Goal: Contribute content: Add original content to the website for others to see

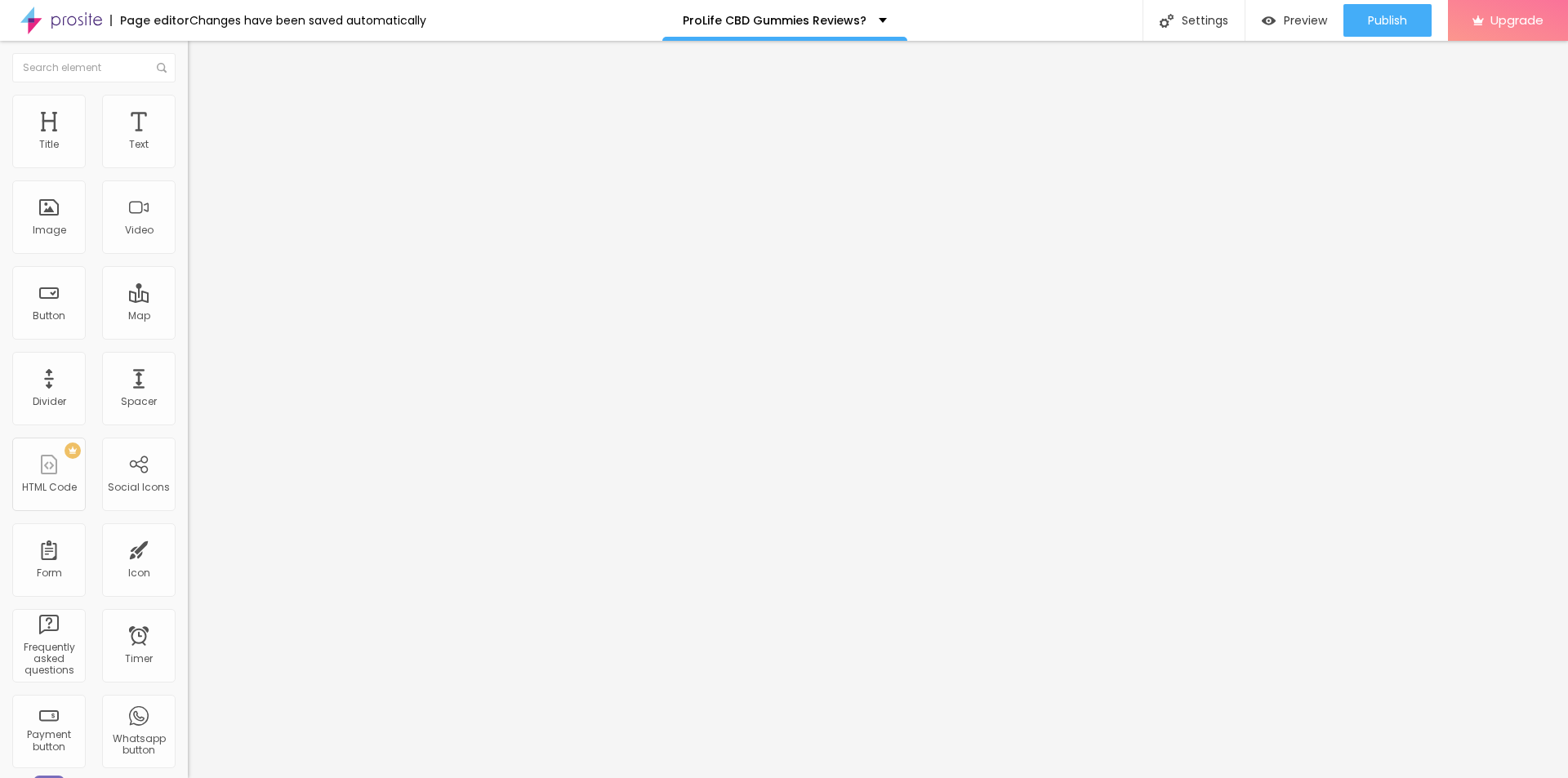
click at [188, 242] on button "button" at bounding box center [199, 233] width 23 height 17
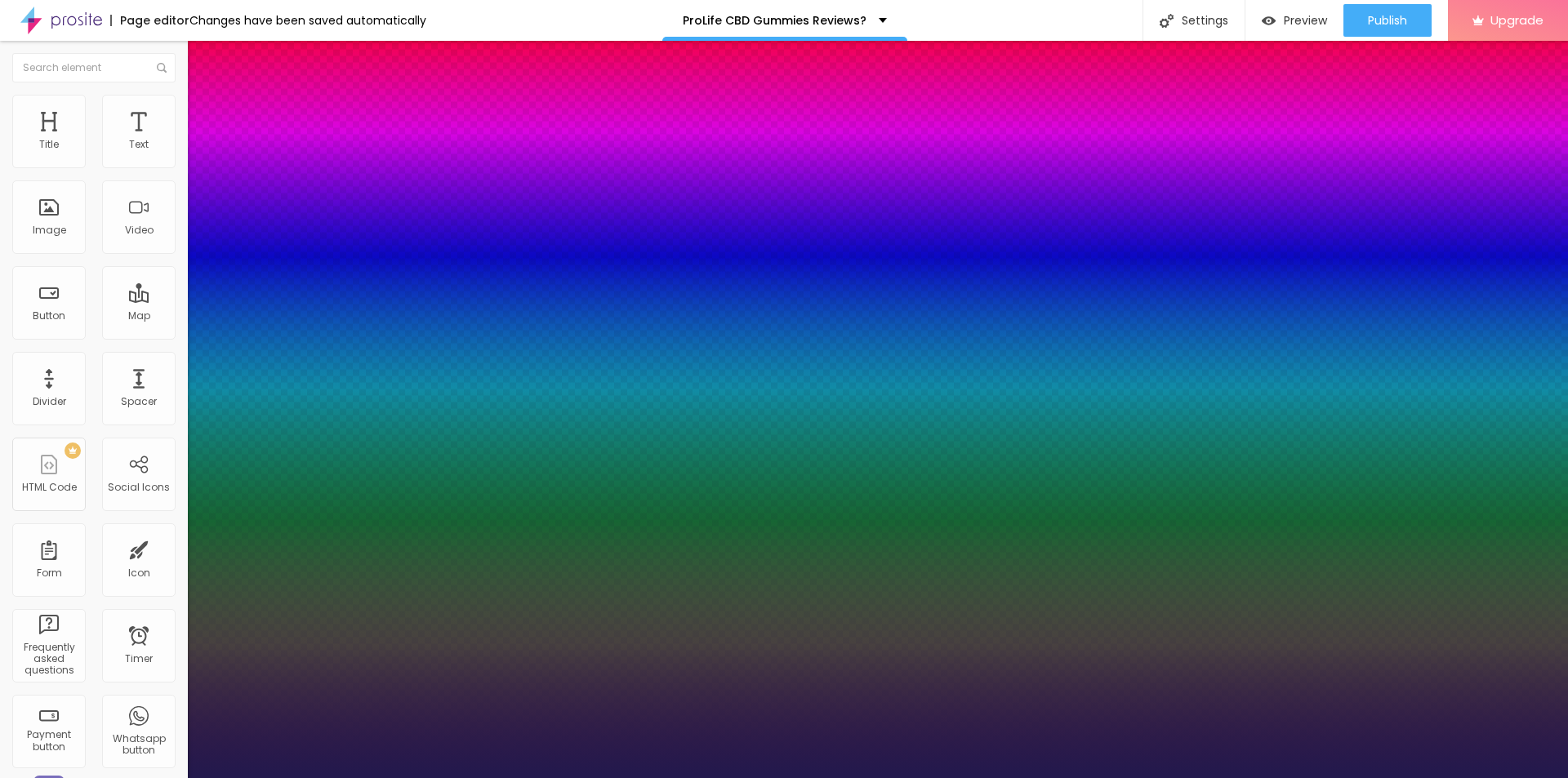
type input "1"
type input "25"
type input "1"
type input "30"
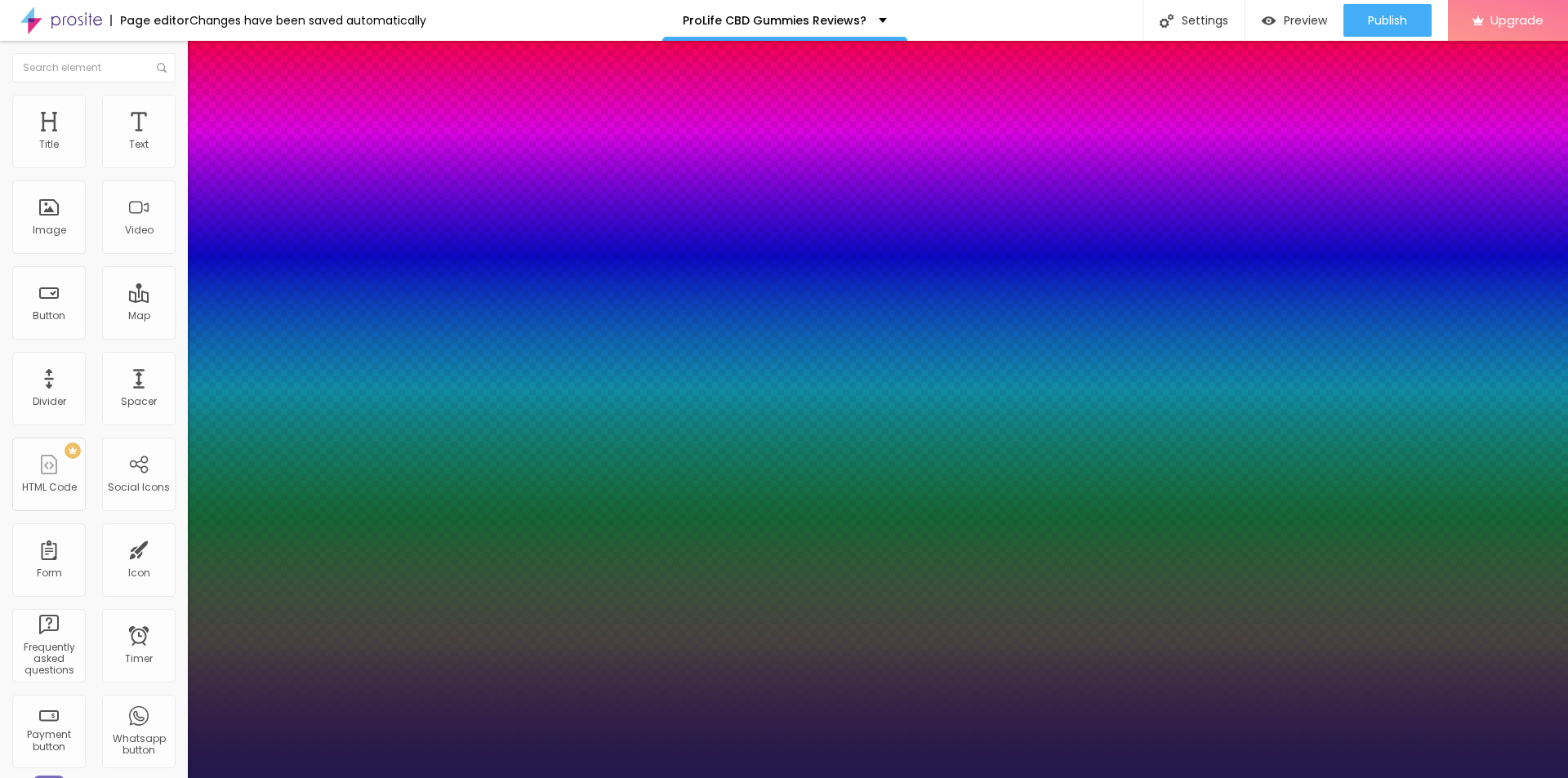
type input "30"
type input "1"
type input "31"
type input "1"
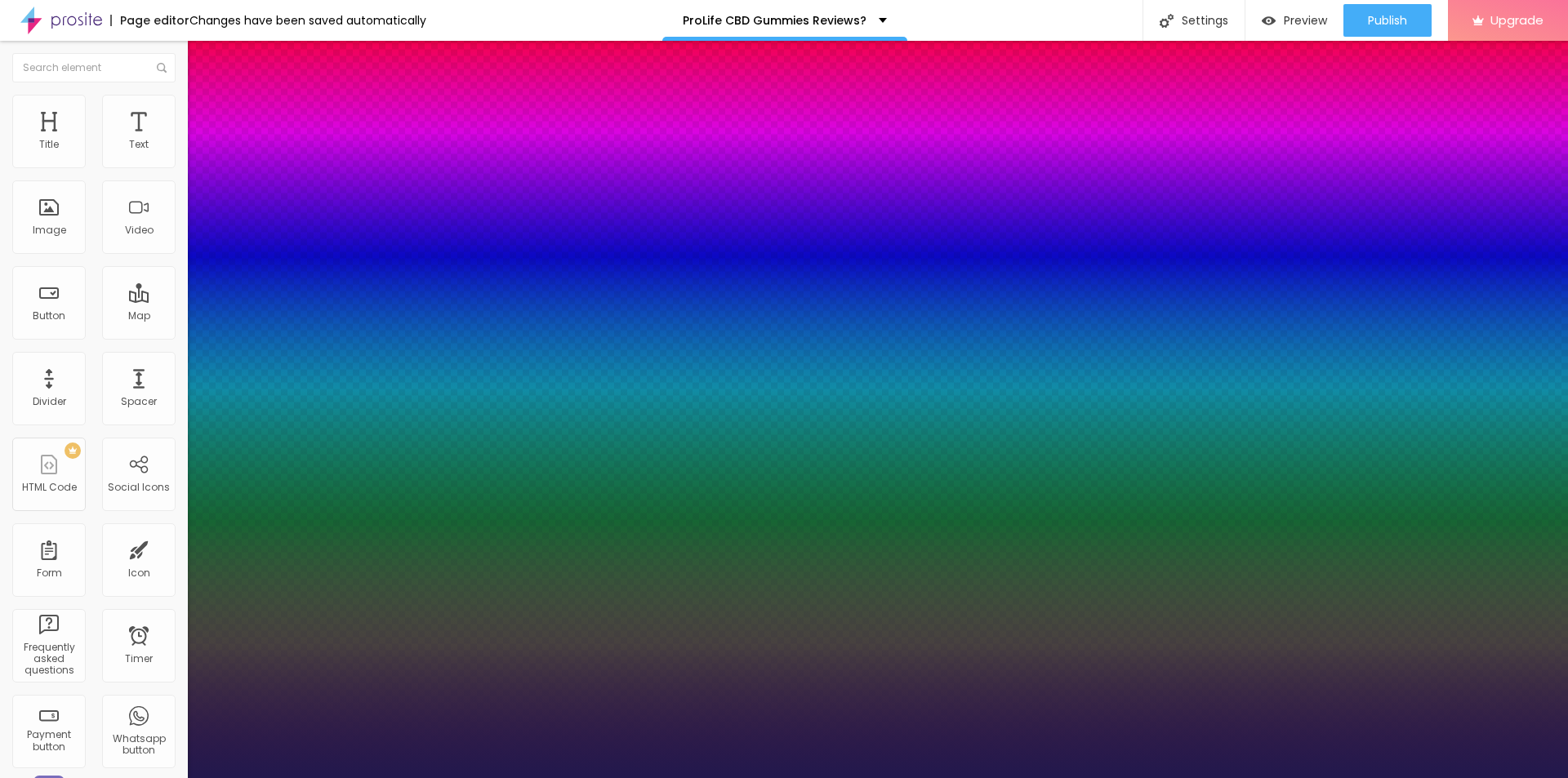
type input "32"
type input "1"
type input "33"
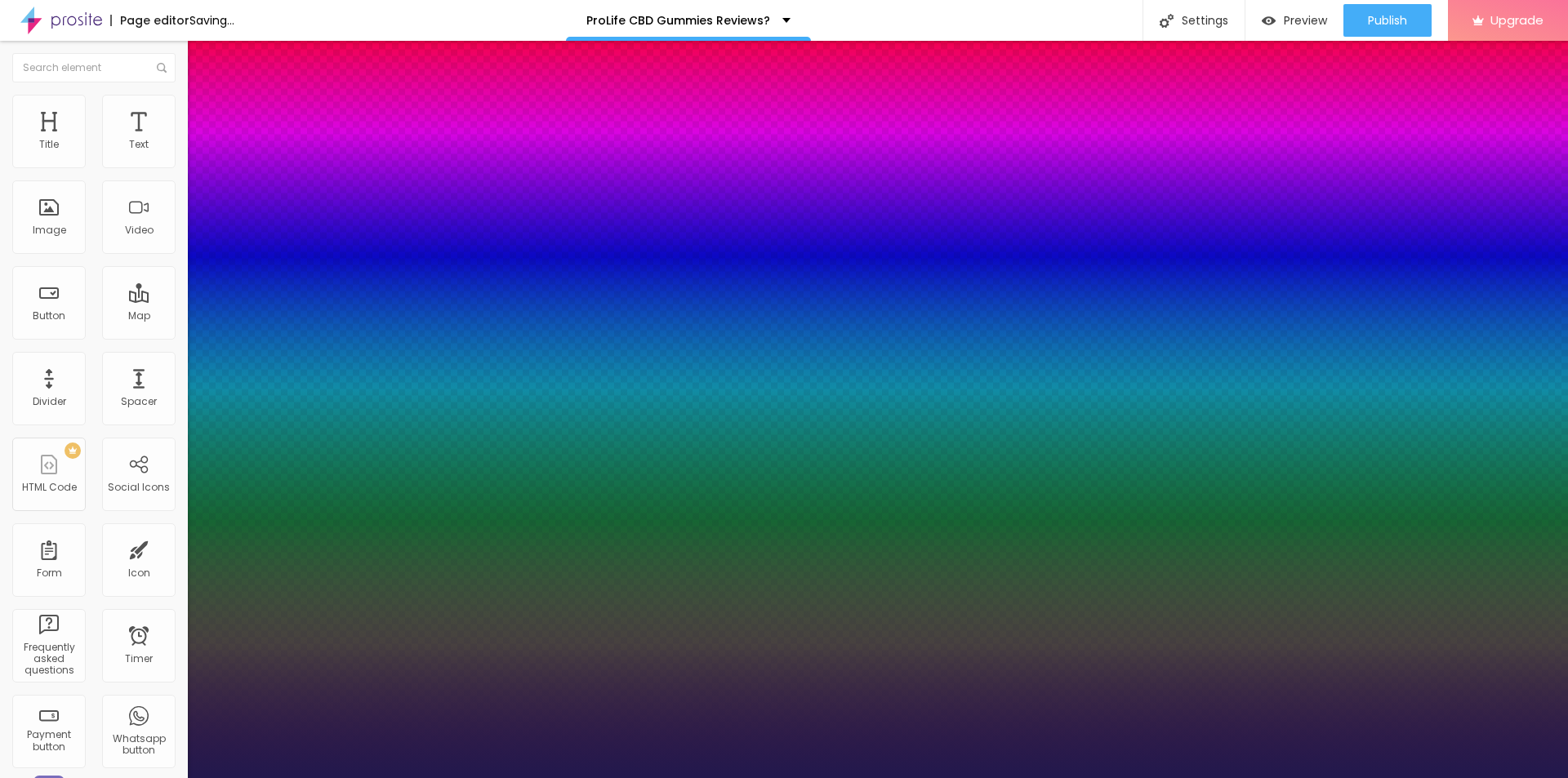
type input "1"
drag, startPoint x: 222, startPoint y: 461, endPoint x: 243, endPoint y: 460, distance: 21.0
type input "33"
click at [634, 777] on div at bounding box center [784, 778] width 1568 height 0
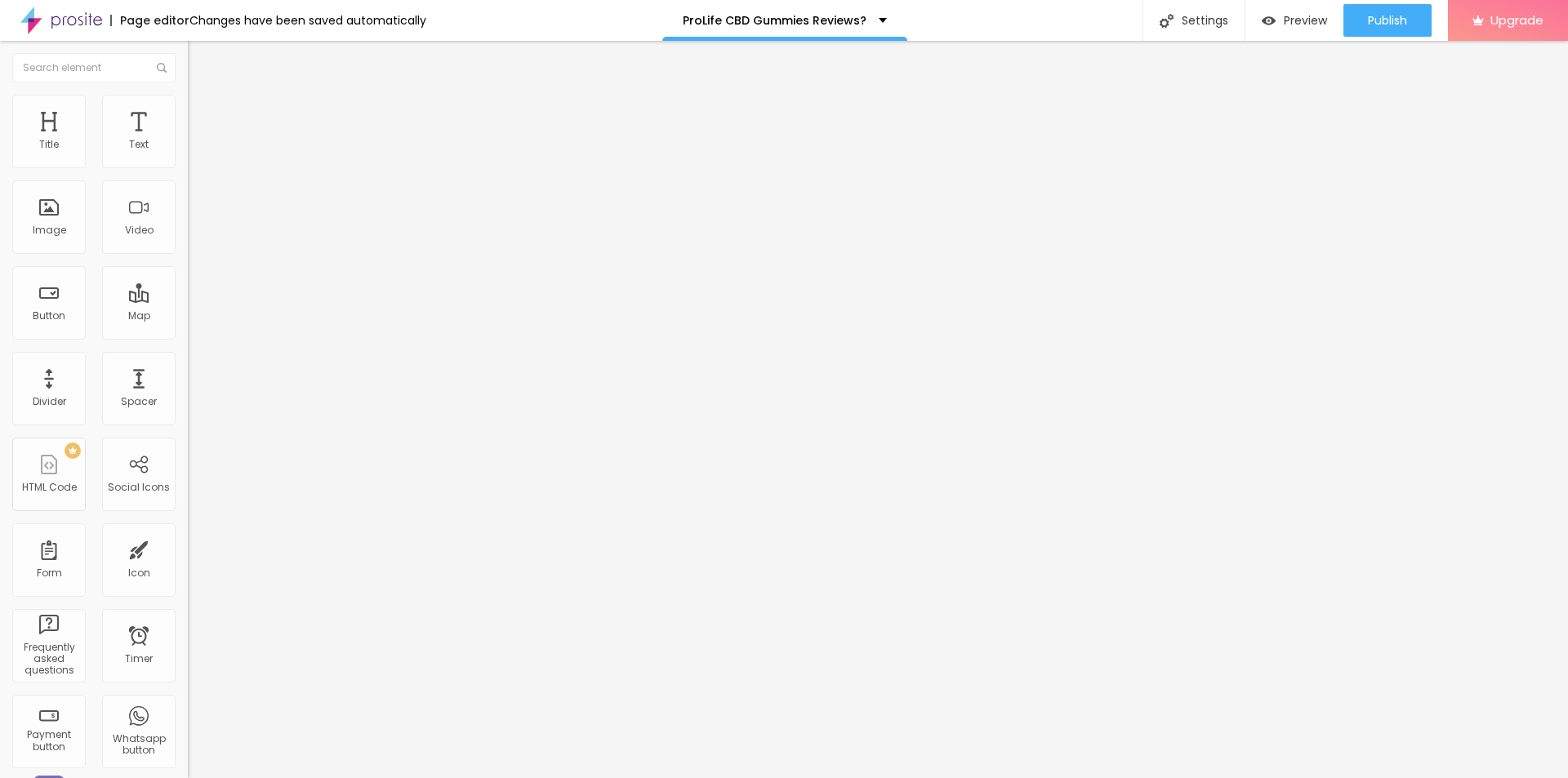
click at [188, 140] on span "Add image" at bounding box center [221, 133] width 67 height 14
click at [188, 334] on input "https://" at bounding box center [286, 327] width 196 height 16
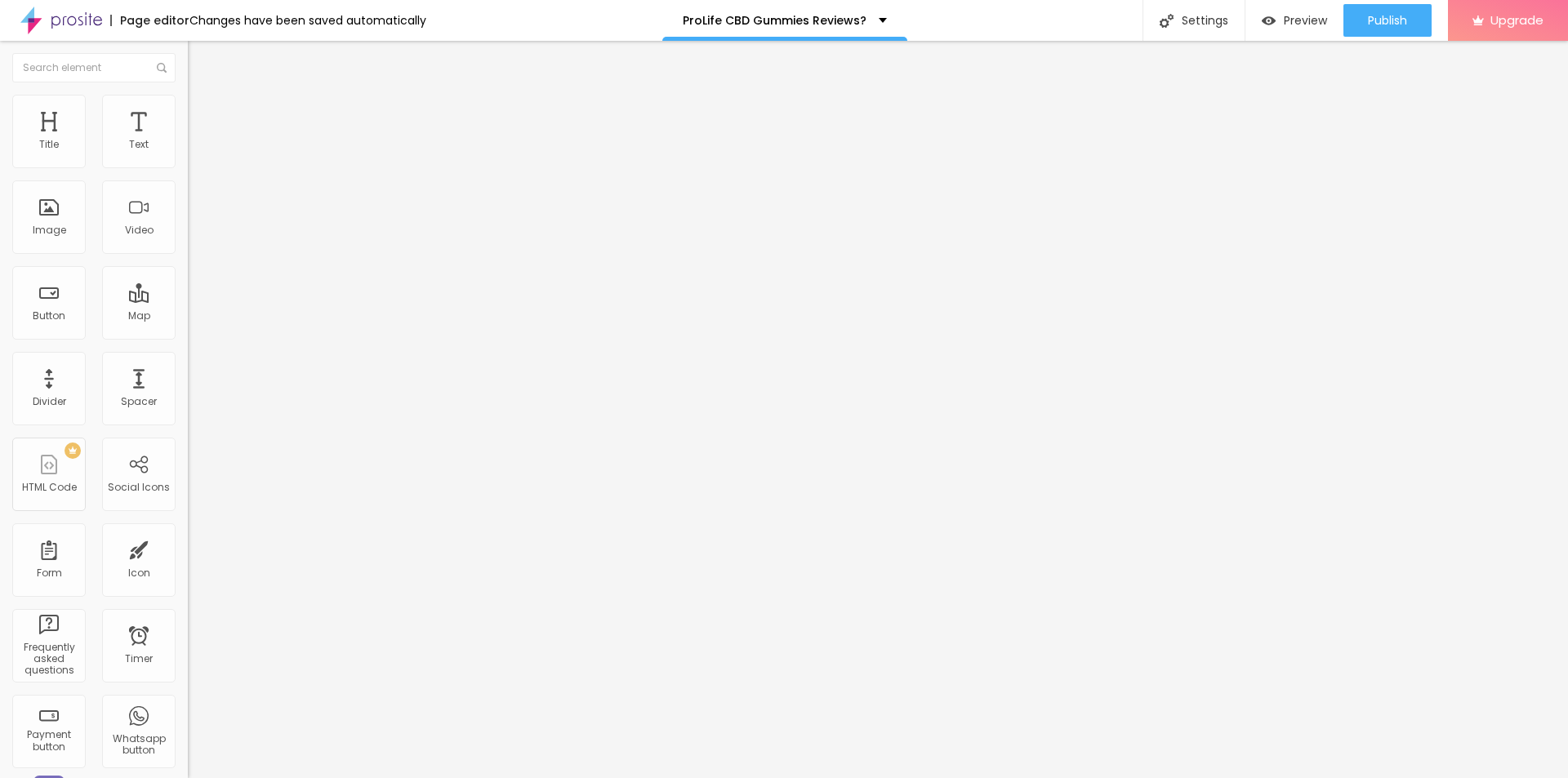
paste input "theprolifecbdgummies.com/"
type input "https://theprolifecbdgummies.com/"
click at [188, 165] on input "text" at bounding box center [286, 157] width 196 height 16
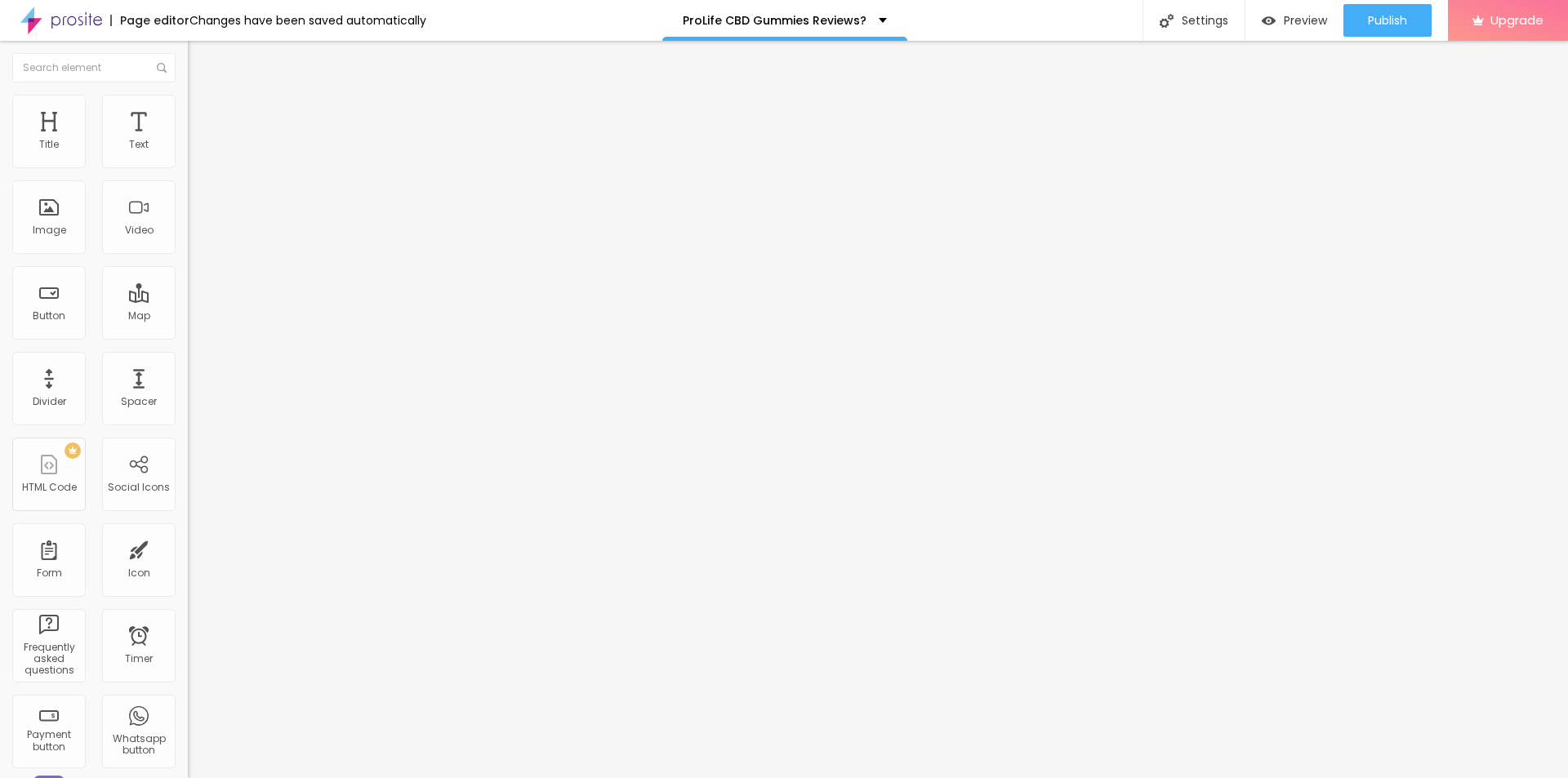
paste input "Pro Life CBD Gummies"
type input "Pro Life CBD Gummies"
click at [188, 105] on img at bounding box center [195, 101] width 15 height 15
type input "75"
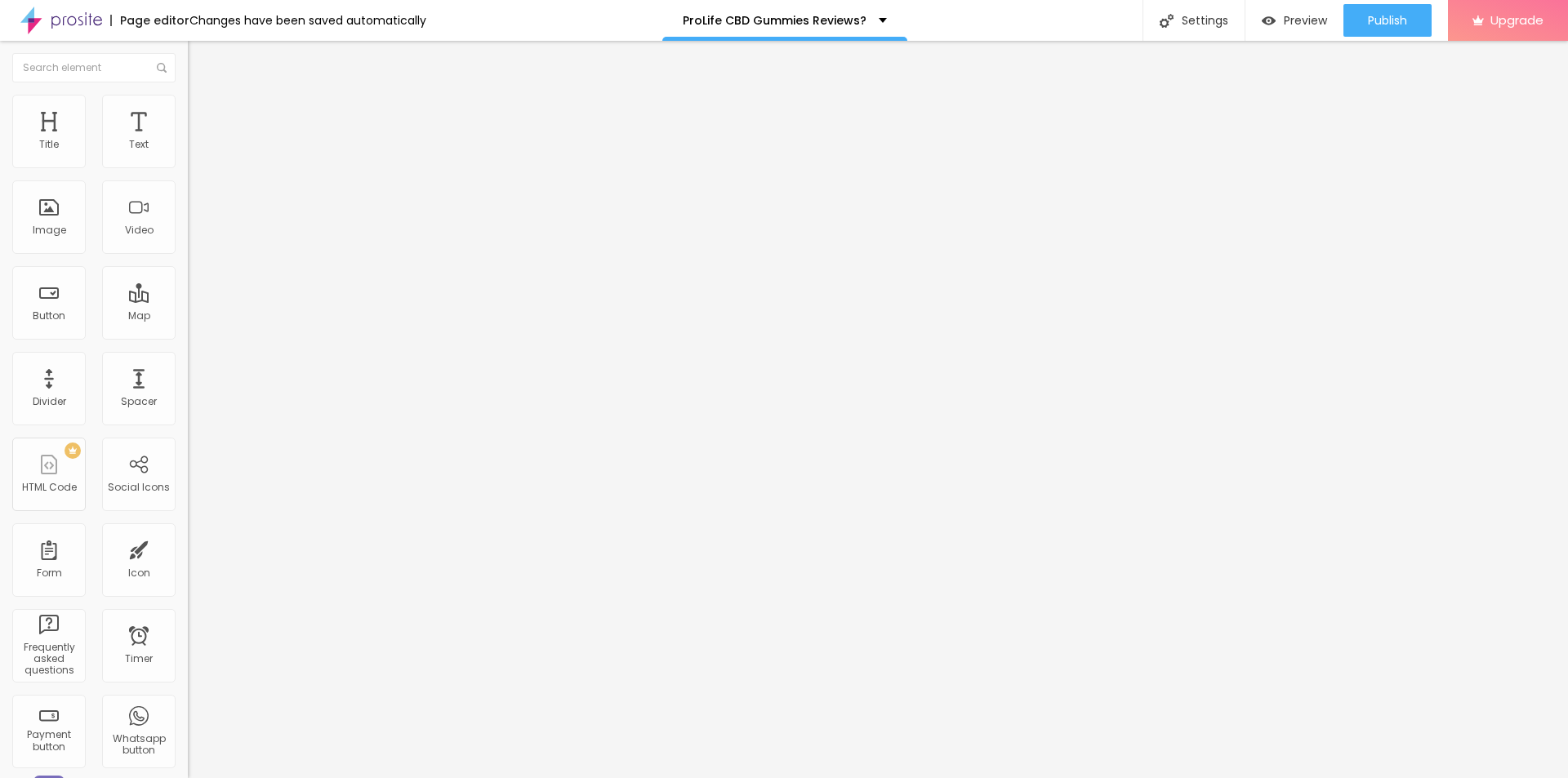
type input "70"
type input "55"
drag, startPoint x: 168, startPoint y: 171, endPoint x: 98, endPoint y: 166, distance: 70.2
type input "55"
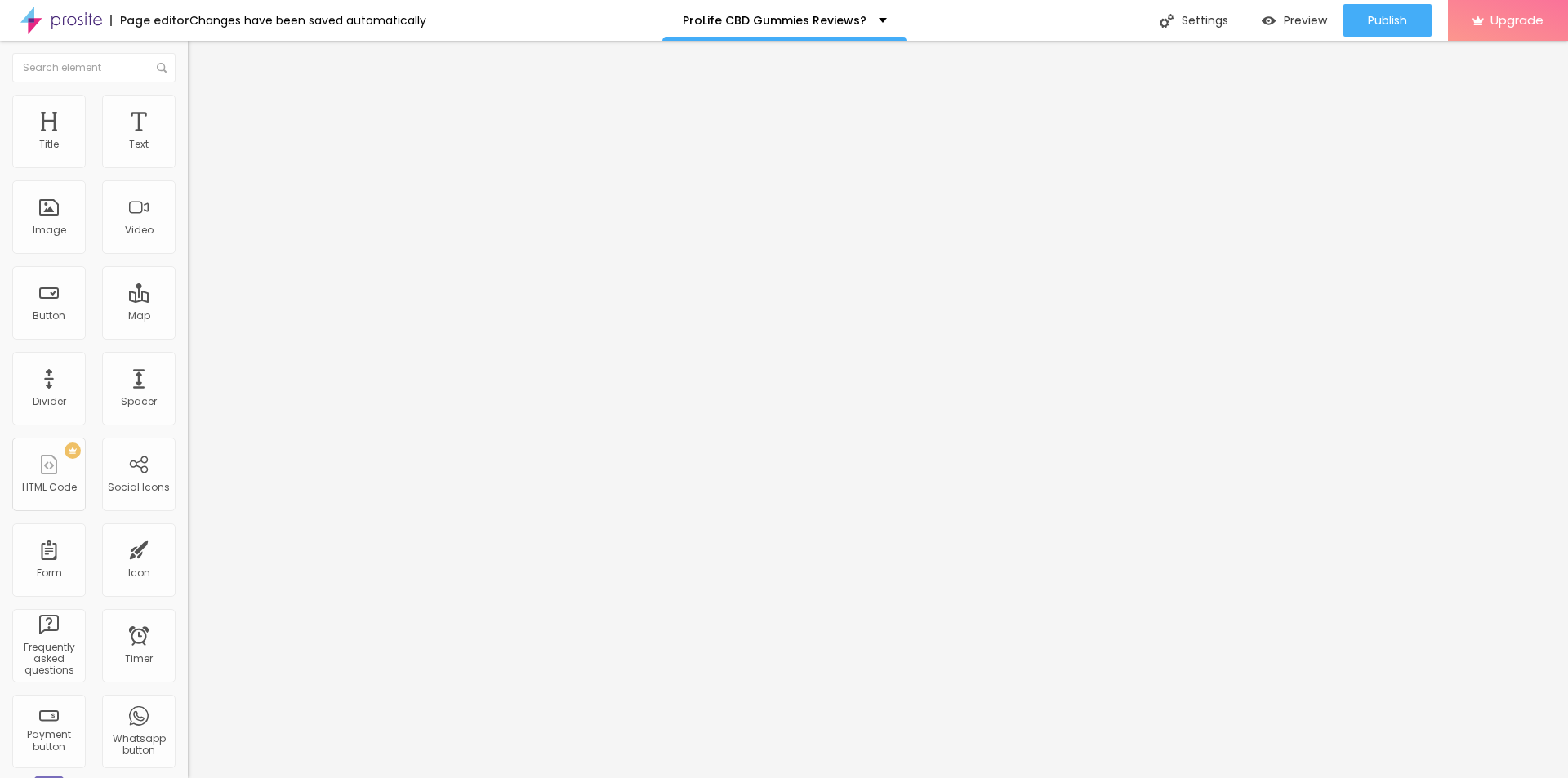
click at [188, 166] on input "range" at bounding box center [241, 160] width 106 height 13
click at [1183, 18] on div "Settings" at bounding box center [1194, 20] width 102 height 41
paste input "Pro Life CBD Gummies"
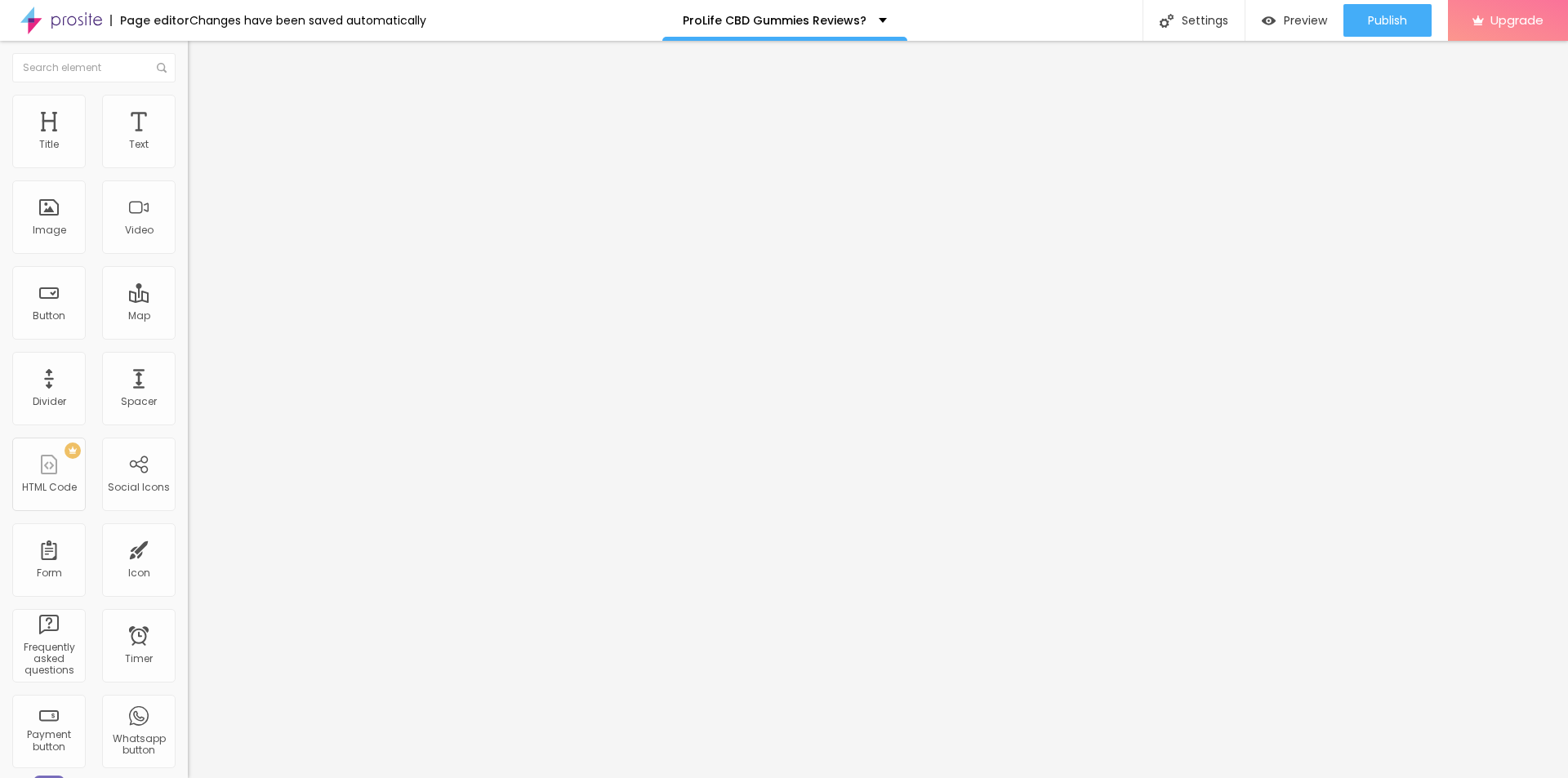
paste input "(We Tried It 45 Days) My Honest Reviews and Complaints"
type input "Pro Life CBD Gummies (We Tried It 45 Days) My Honest Reviews and Complaints"
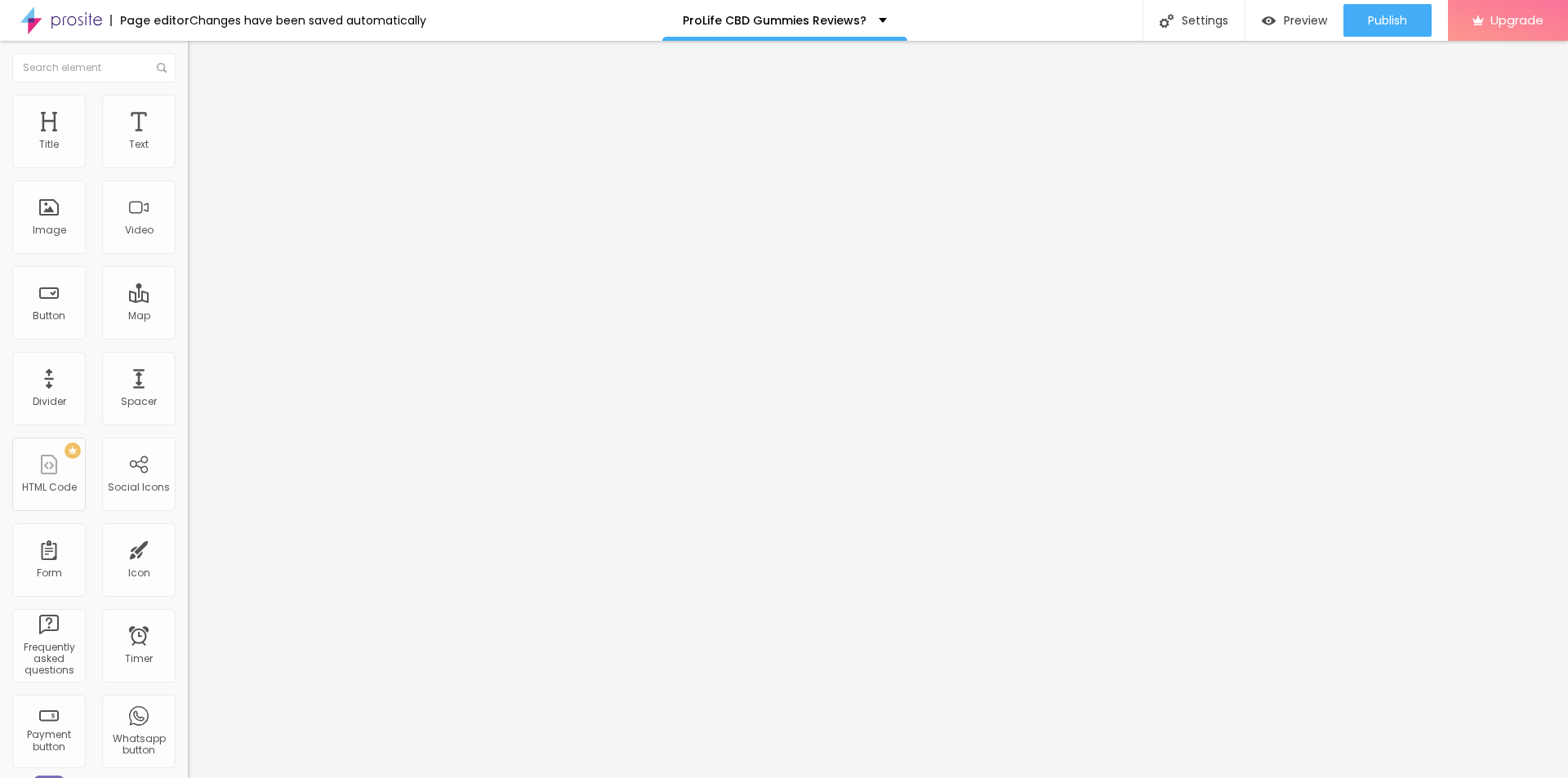
paste textarea "Pro Life CBD Gummies & ProLife Labs CBD Gummies – USA-made, THC-free hemp gummi…"
type textarea "Pro Life CBD Gummies & ProLife Labs CBD Gummies – USA-made, THC-free hemp gummi…"
drag, startPoint x: 758, startPoint y: 386, endPoint x: 617, endPoint y: 381, distance: 141.1
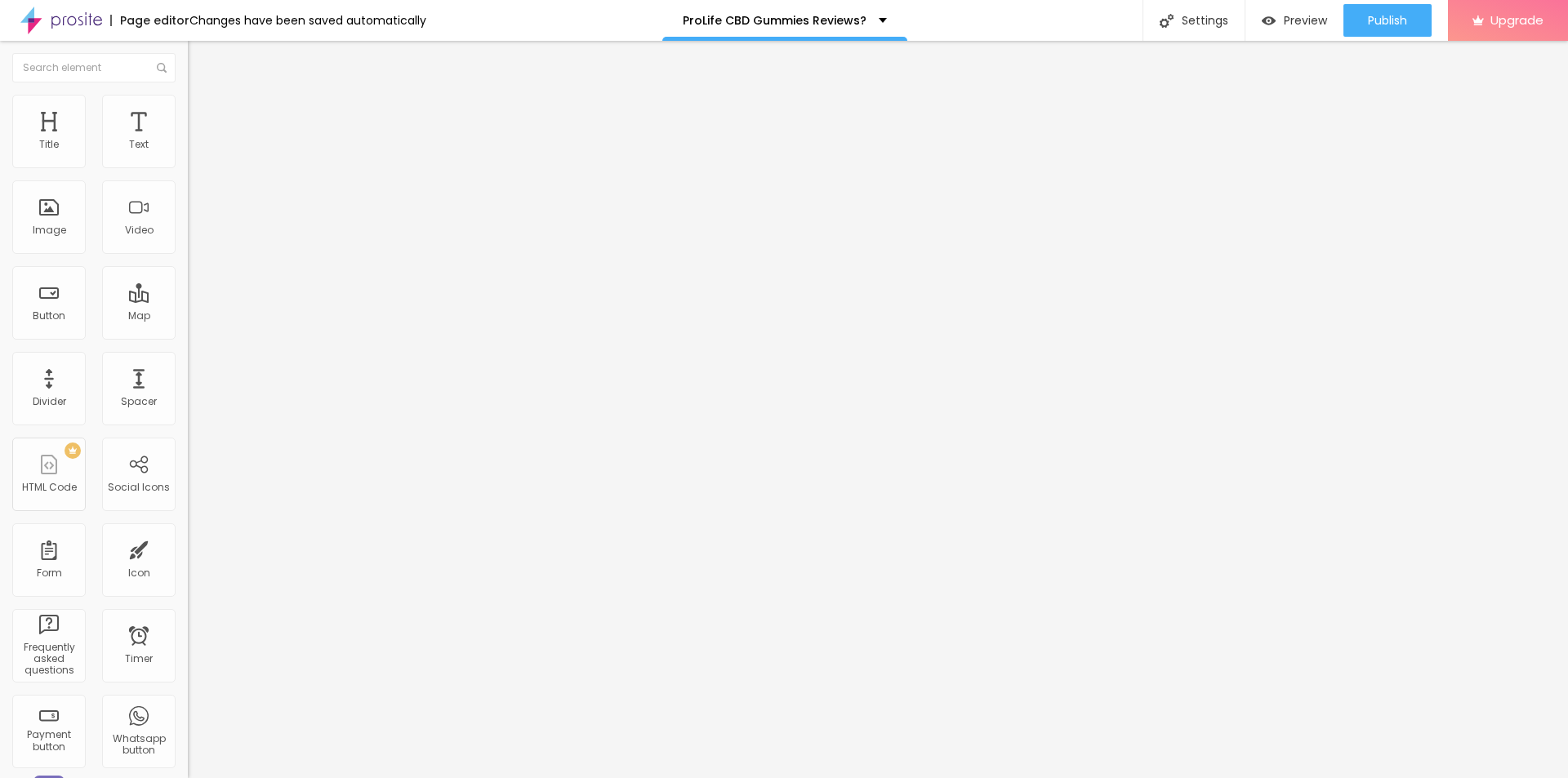
paste textarea "Pro Life CBD Gummies"
type textarea "Pro Life CBD Gummies"
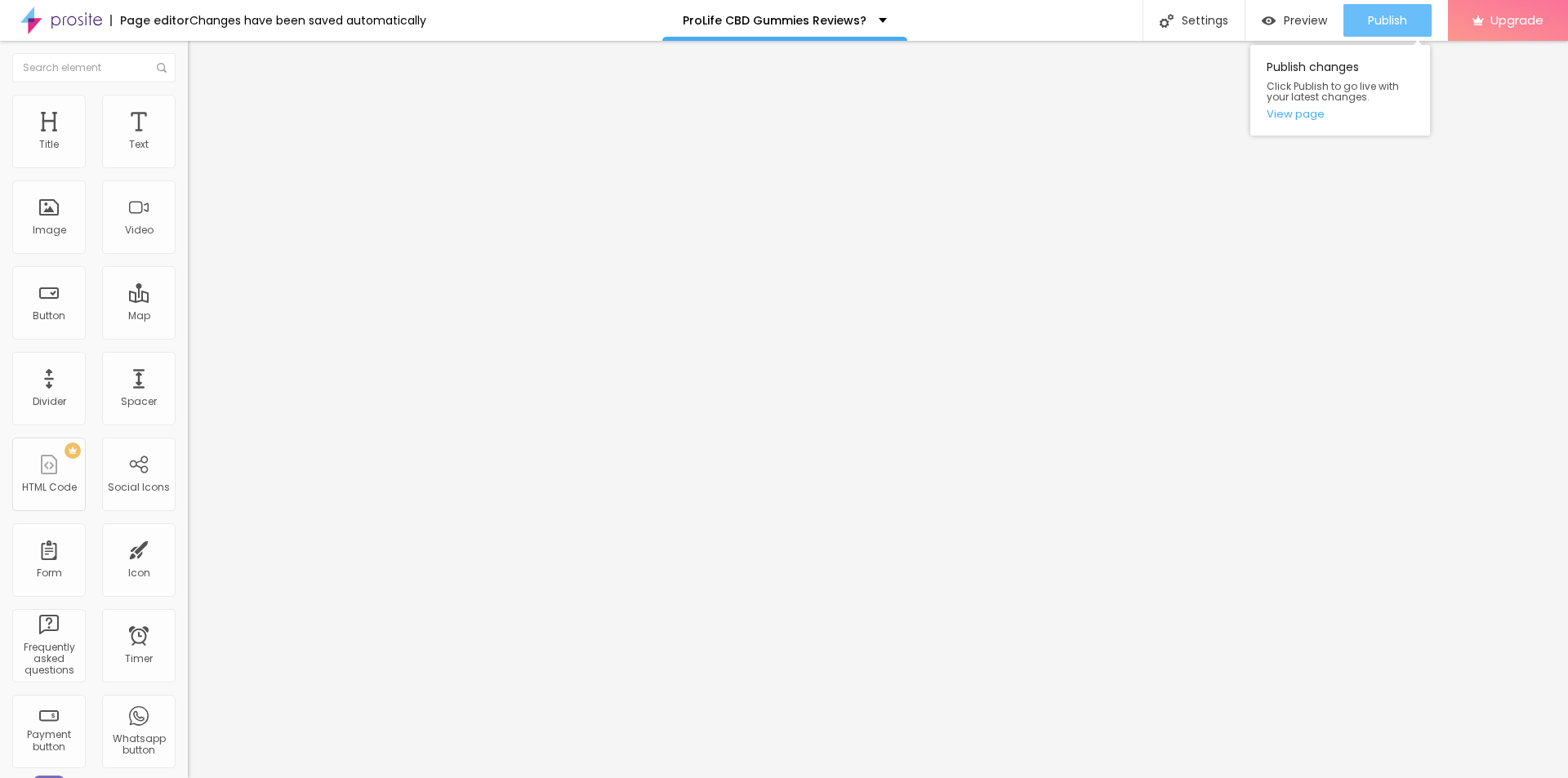
click at [1389, 21] on span "Publish" at bounding box center [1387, 20] width 39 height 13
click at [1313, 114] on link "View page" at bounding box center [1341, 113] width 147 height 10
